Goal: Find contact information: Find contact information

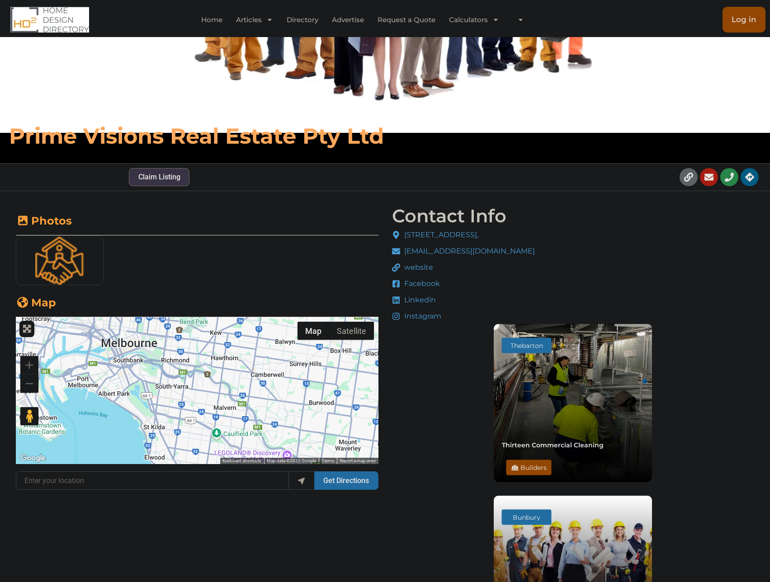
scroll to position [269, 0]
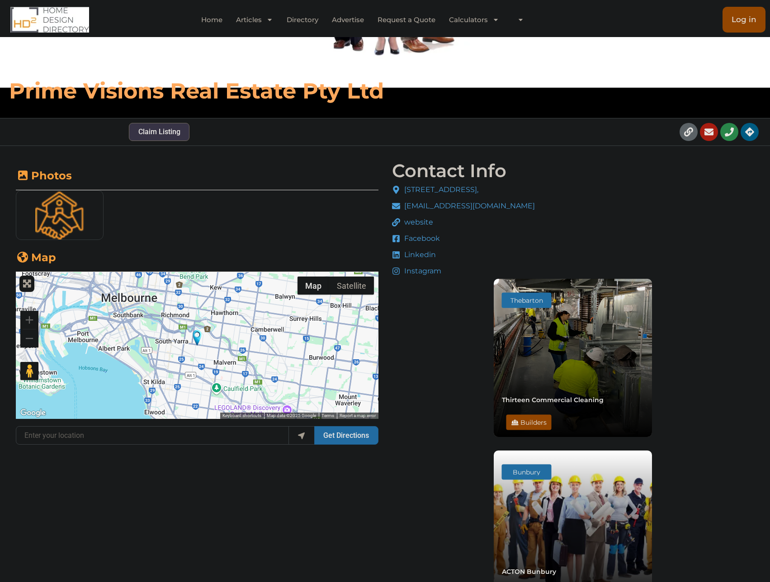
click at [417, 274] on span "Instagram" at bounding box center [421, 271] width 39 height 11
click at [416, 271] on span "Instagram" at bounding box center [421, 271] width 39 height 11
click at [413, 221] on span "website" at bounding box center [417, 222] width 31 height 11
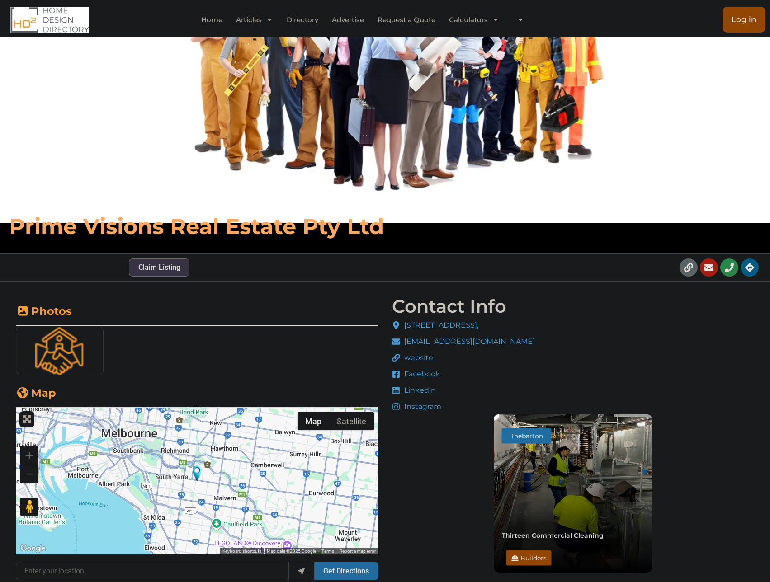
scroll to position [0, 0]
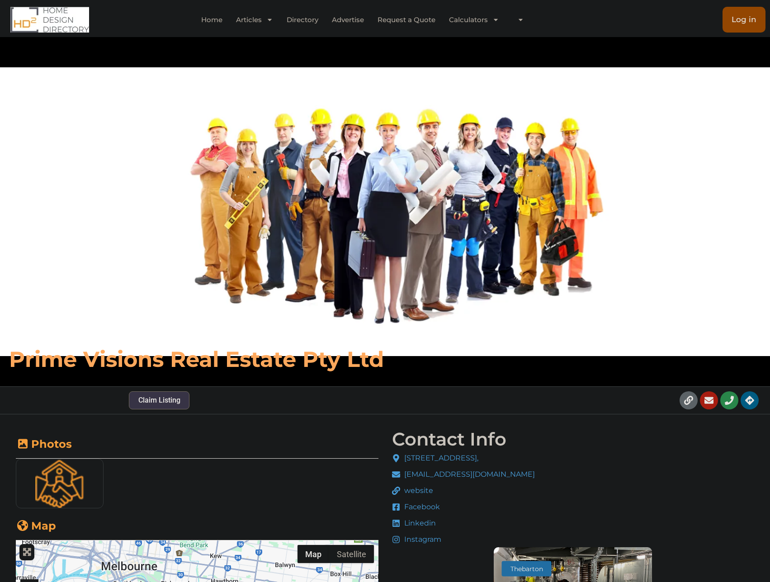
drag, startPoint x: 441, startPoint y: 228, endPoint x: 449, endPoint y: 223, distance: 9.2
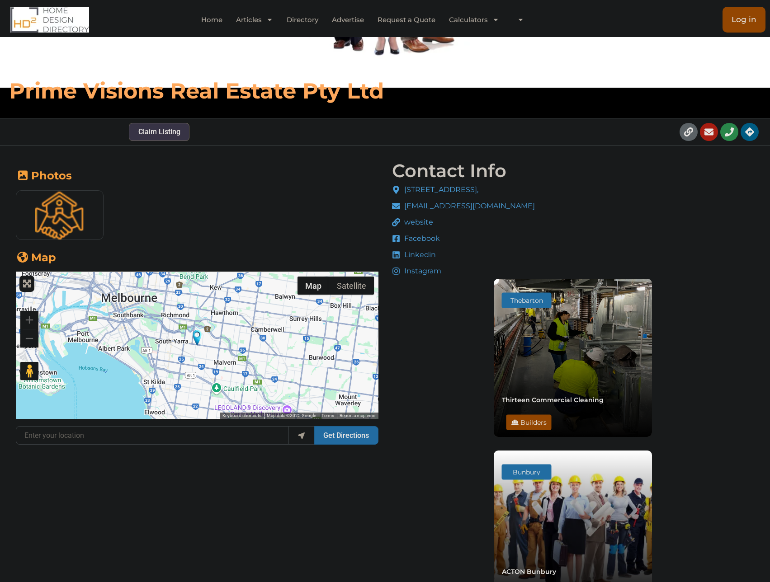
scroll to position [88, 0]
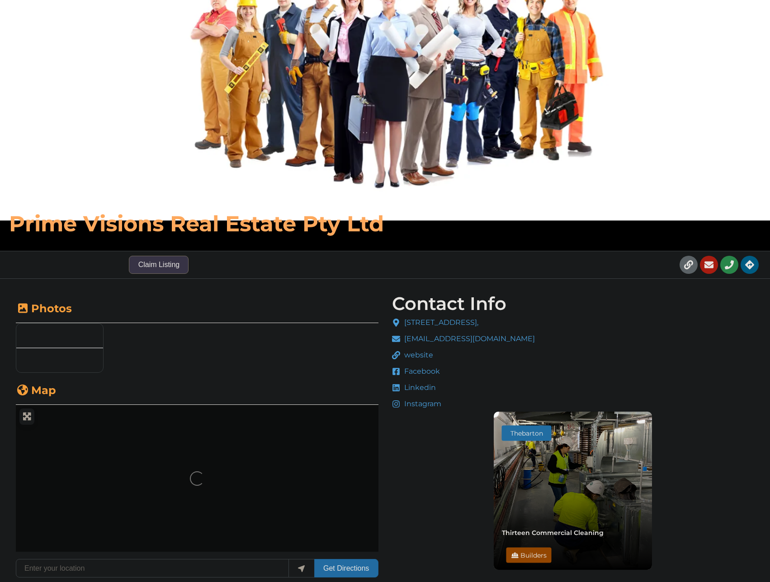
scroll to position [226, 0]
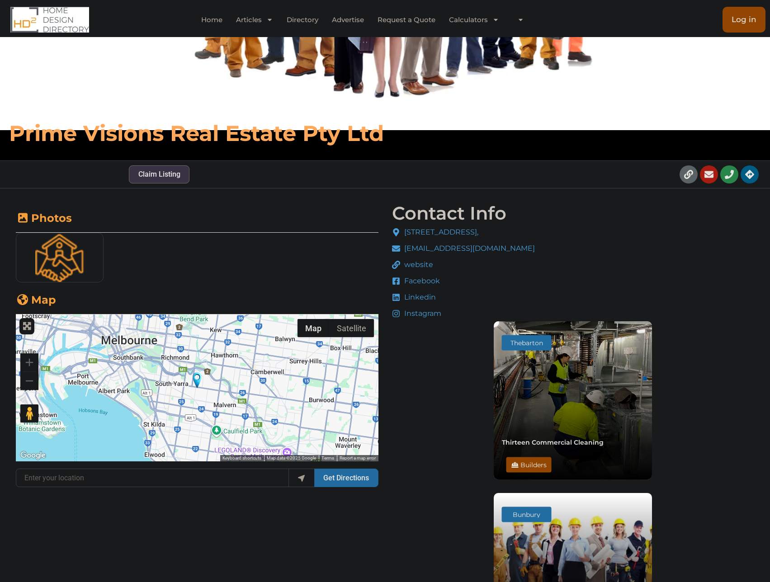
drag, startPoint x: 482, startPoint y: 234, endPoint x: 405, endPoint y: 237, distance: 76.5
click at [405, 237] on div "Contact Info [STREET_ADDRESS], [EMAIL_ADDRESS][DOMAIN_NAME] website Facebook Li…" at bounding box center [573, 512] width 367 height 621
copy span "[STREET_ADDRESS],"
